Goal: Find specific page/section: Find specific page/section

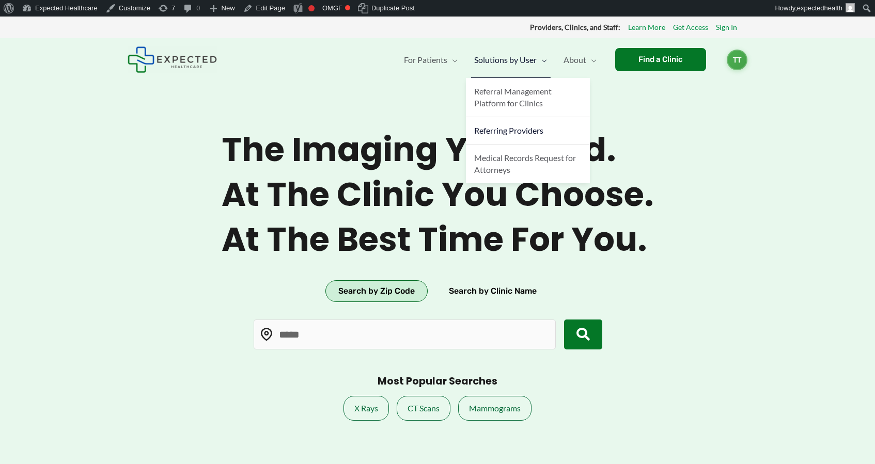
click at [510, 134] on span "Referring Providers" at bounding box center [508, 130] width 69 height 10
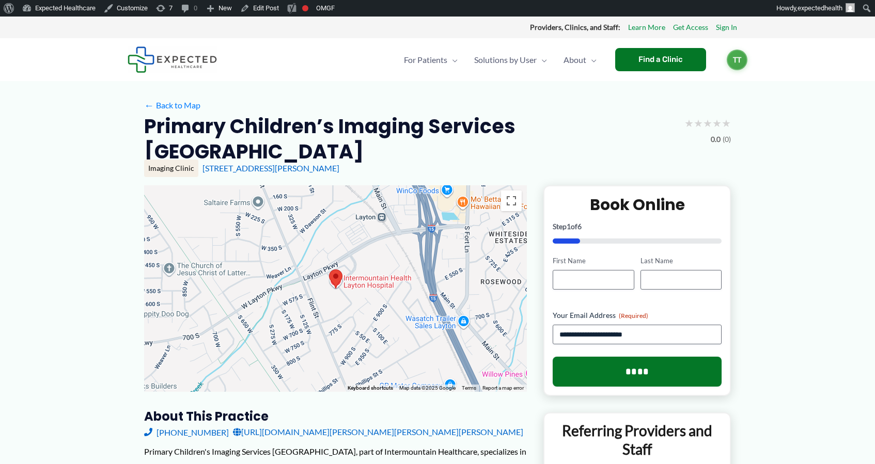
click at [252, 121] on h2 "Primary Children’s Imaging Services Layton" at bounding box center [410, 139] width 532 height 51
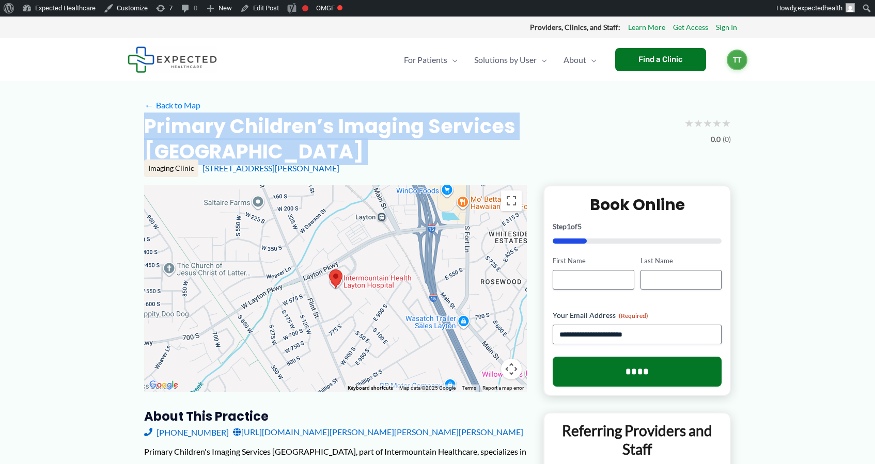
click at [252, 121] on h2 "Primary Children’s Imaging Services Layton" at bounding box center [410, 139] width 532 height 51
copy div "Primary Children’s Imaging Services Layton"
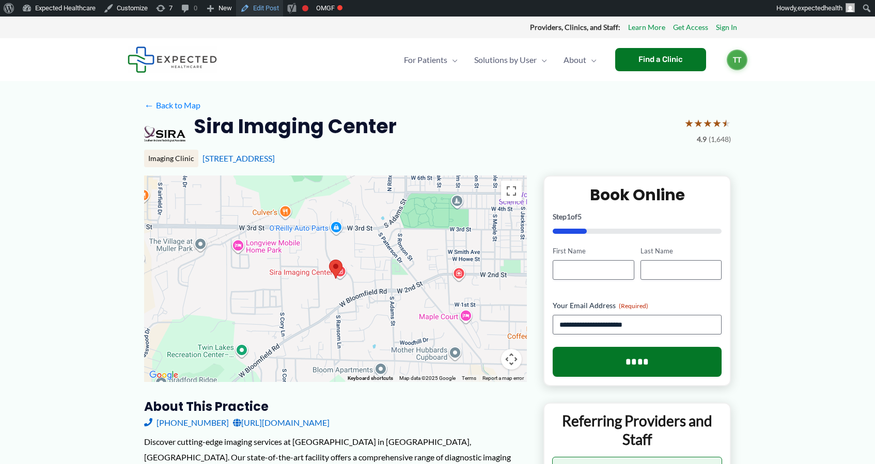
click at [257, 6] on link "Edit Post" at bounding box center [259, 8] width 47 height 17
